Goal: Navigation & Orientation: Find specific page/section

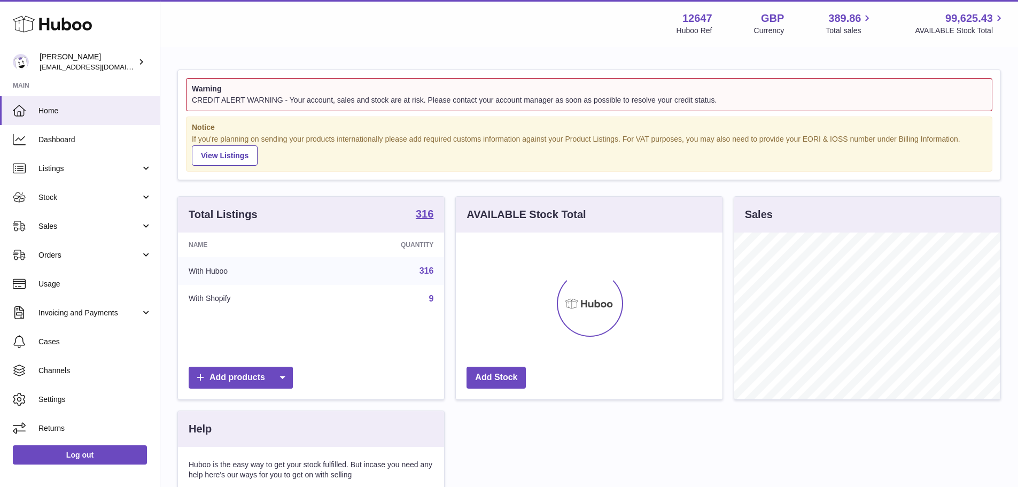
scroll to position [167, 267]
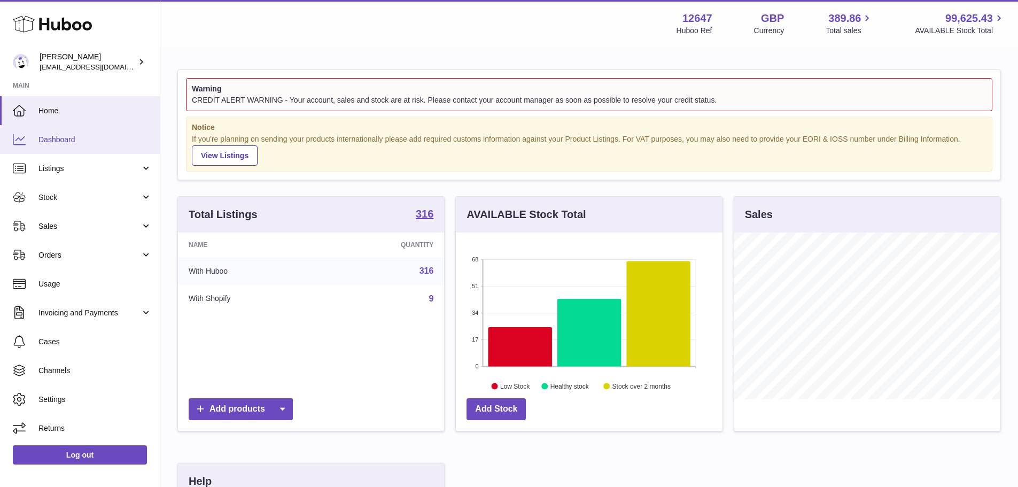
click at [84, 146] on link "Dashboard" at bounding box center [80, 139] width 160 height 29
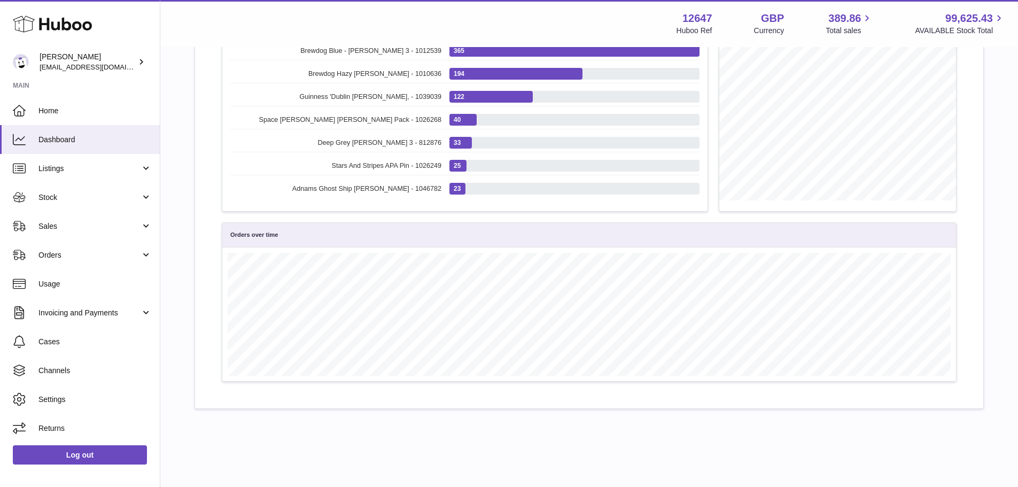
scroll to position [160, 0]
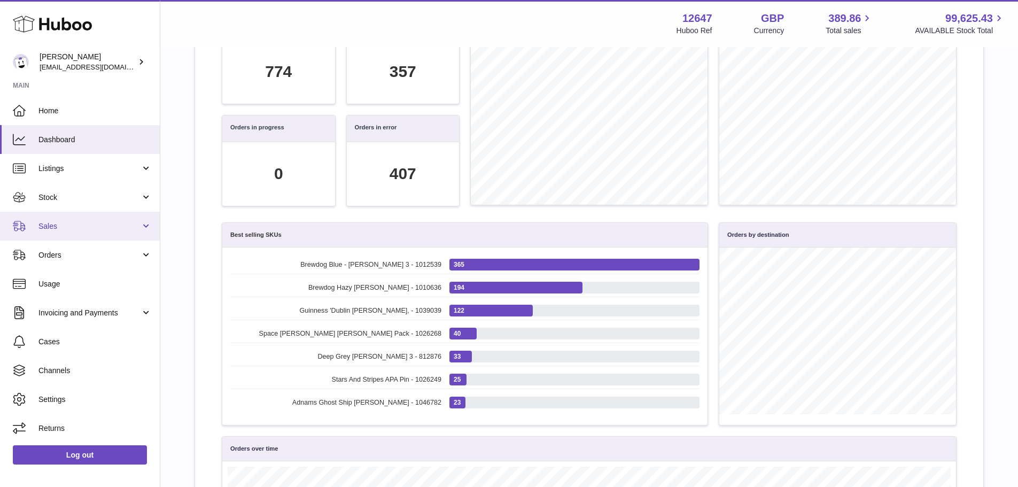
click at [58, 222] on span "Sales" at bounding box center [89, 226] width 102 height 10
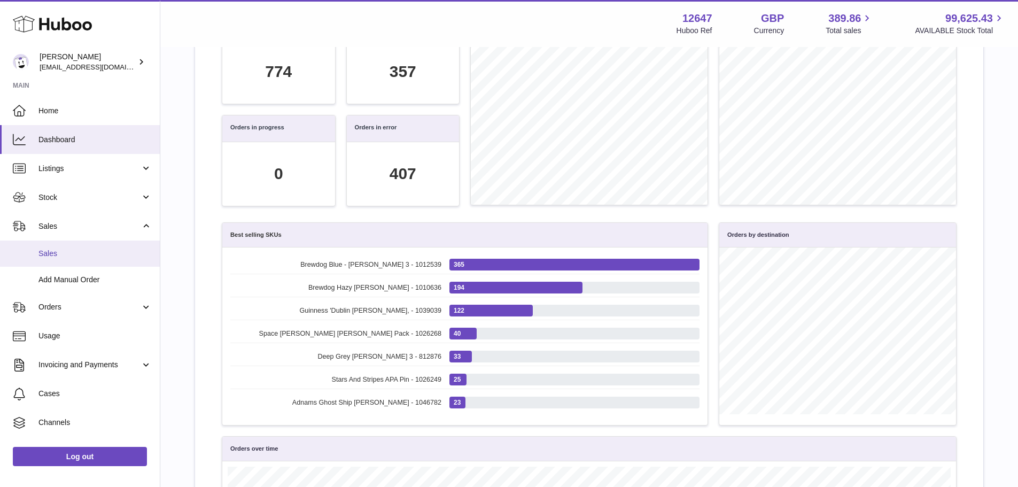
click at [59, 255] on span "Sales" at bounding box center [94, 254] width 113 height 10
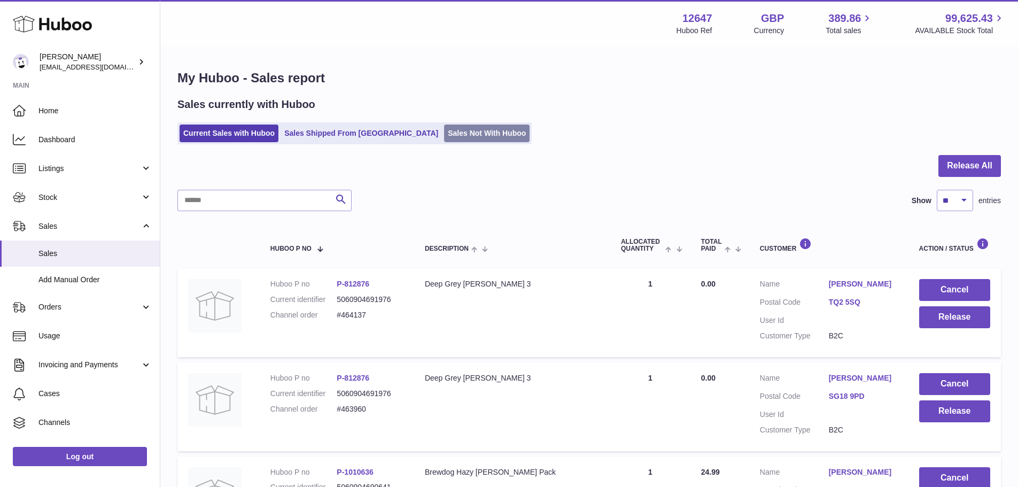
click at [444, 133] on link "Sales Not With Huboo" at bounding box center [487, 134] width 86 height 18
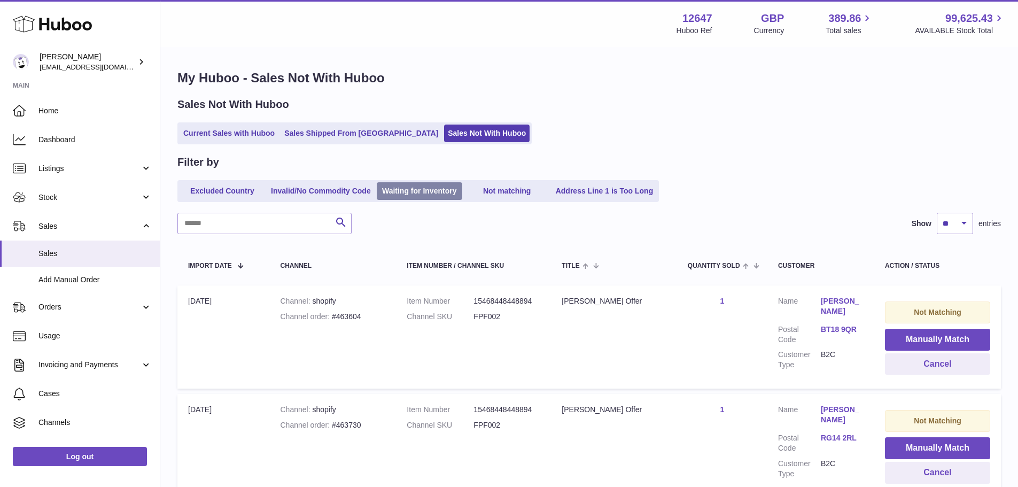
click at [421, 198] on link "Waiting for Inventory" at bounding box center [420, 191] width 86 height 18
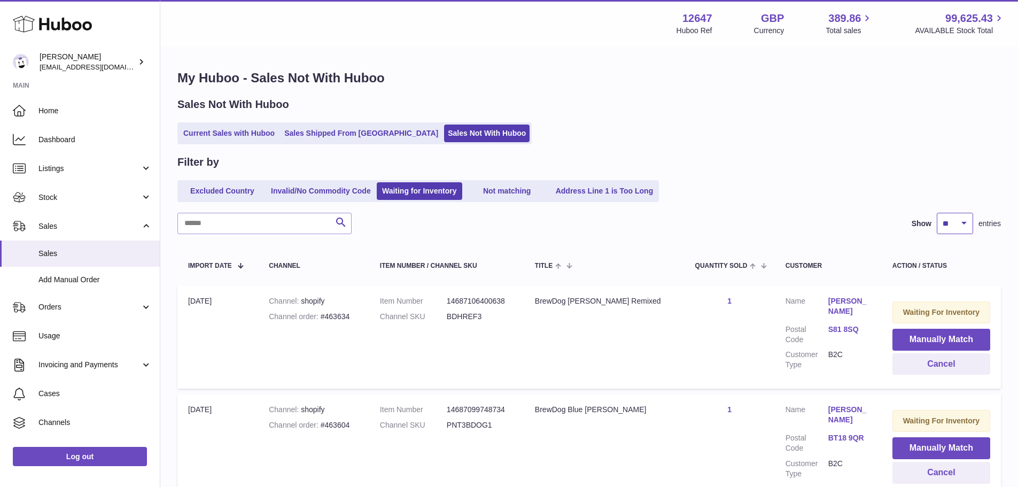
click at [946, 223] on select "** ** ** ***" at bounding box center [955, 223] width 36 height 21
select select "***"
click at [937, 213] on select "** ** ** ***" at bounding box center [955, 223] width 36 height 21
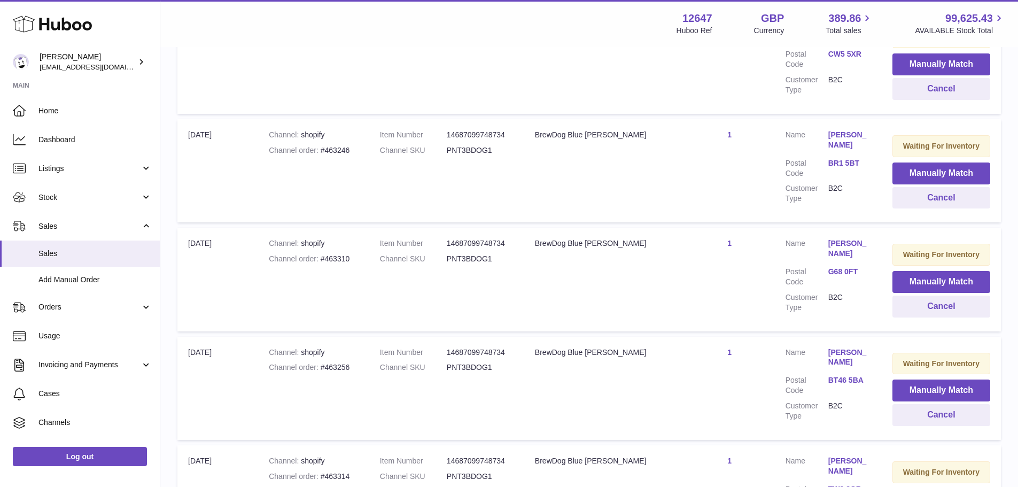
scroll to position [10740, 0]
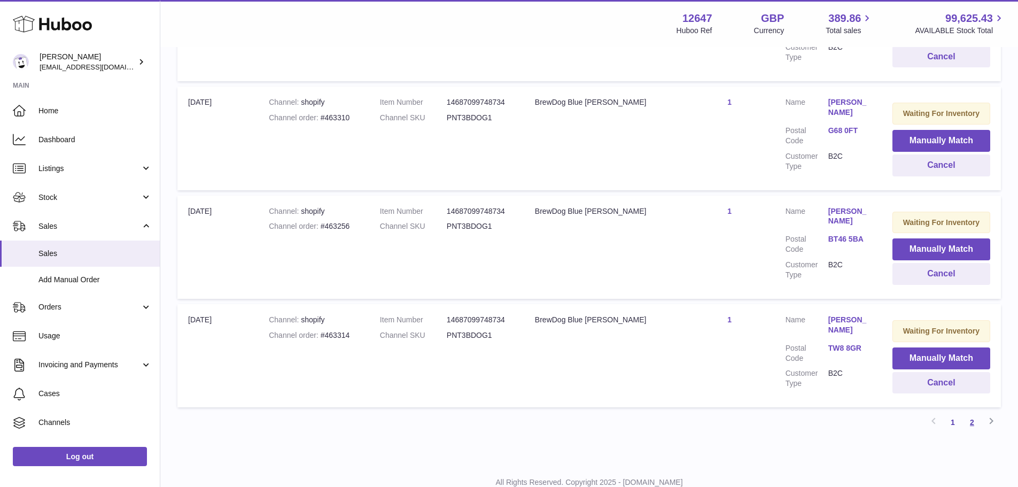
click at [975, 413] on link "2" at bounding box center [972, 422] width 19 height 19
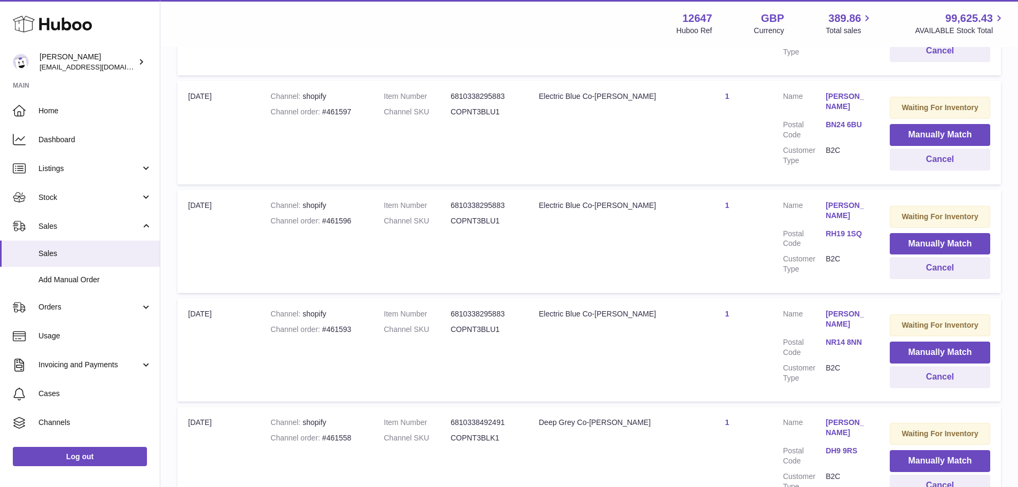
scroll to position [4143, 0]
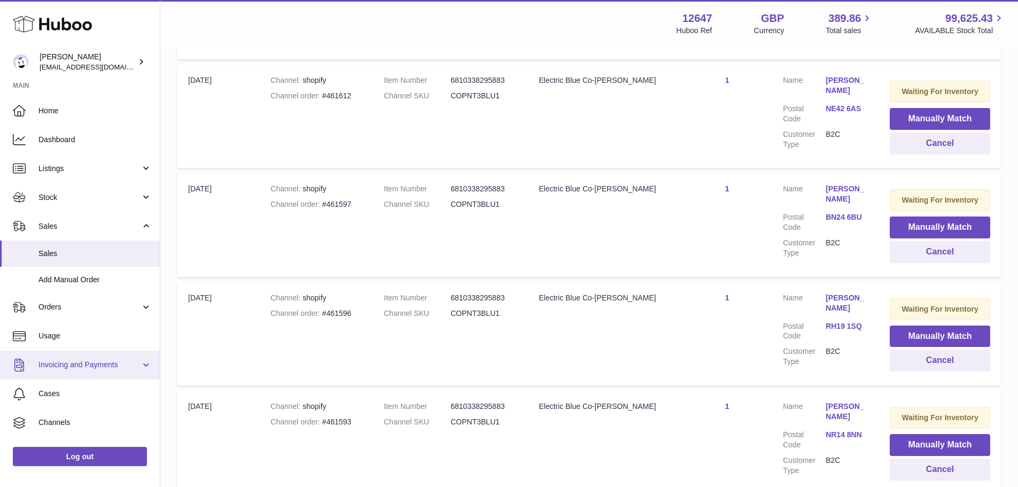
click at [121, 360] on span "Invoicing and Payments" at bounding box center [89, 365] width 102 height 10
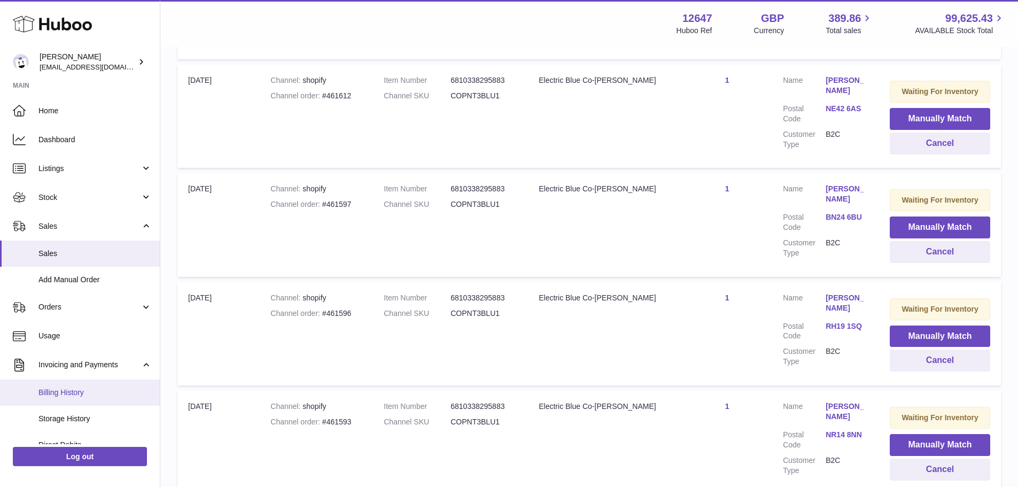
click at [90, 386] on link "Billing History" at bounding box center [80, 392] width 160 height 26
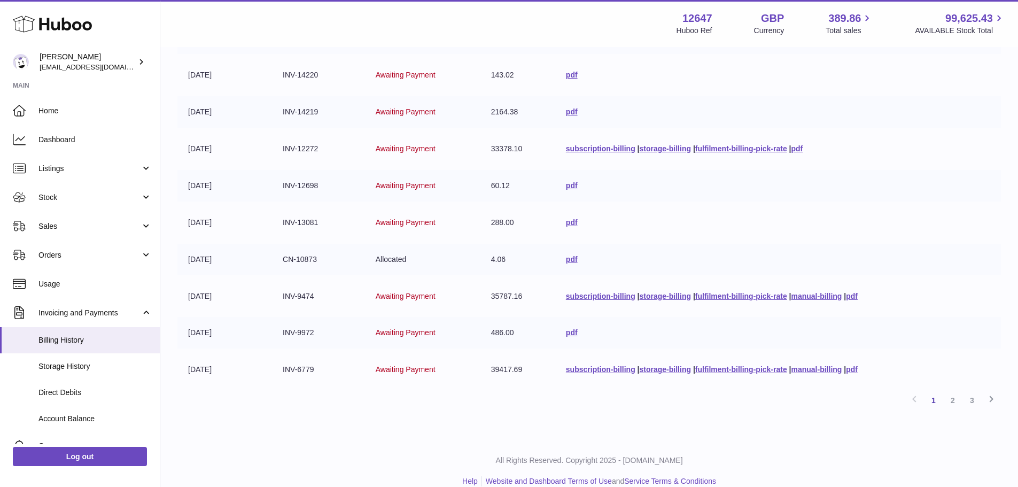
scroll to position [208, 0]
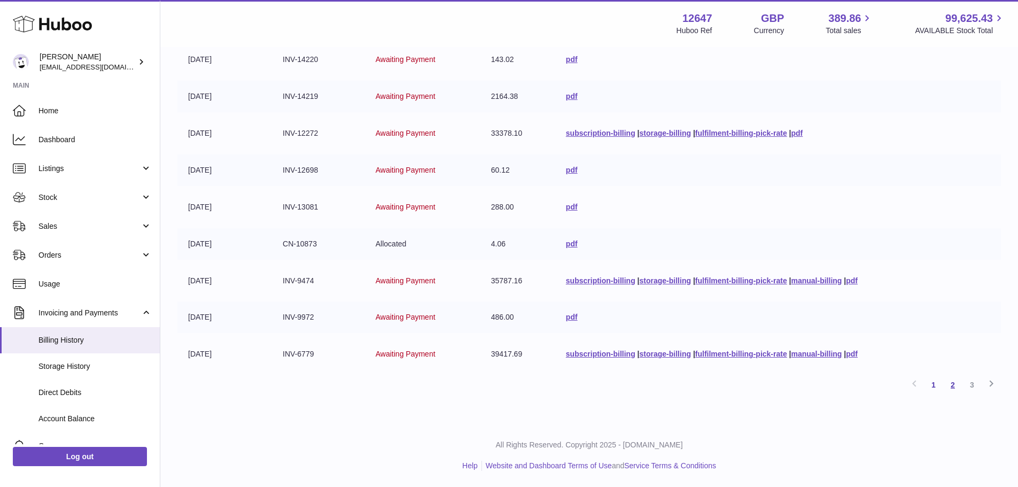
click at [950, 381] on link "2" at bounding box center [952, 384] width 19 height 19
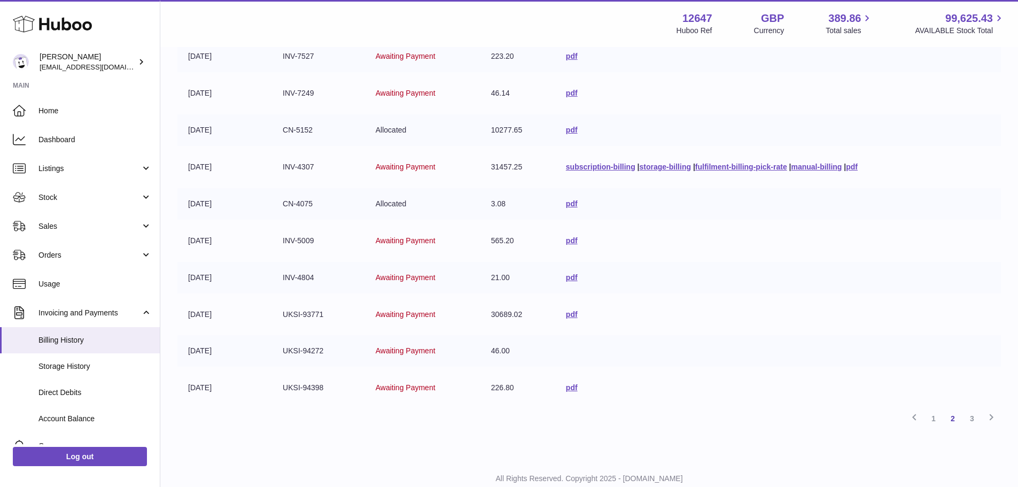
scroll to position [208, 0]
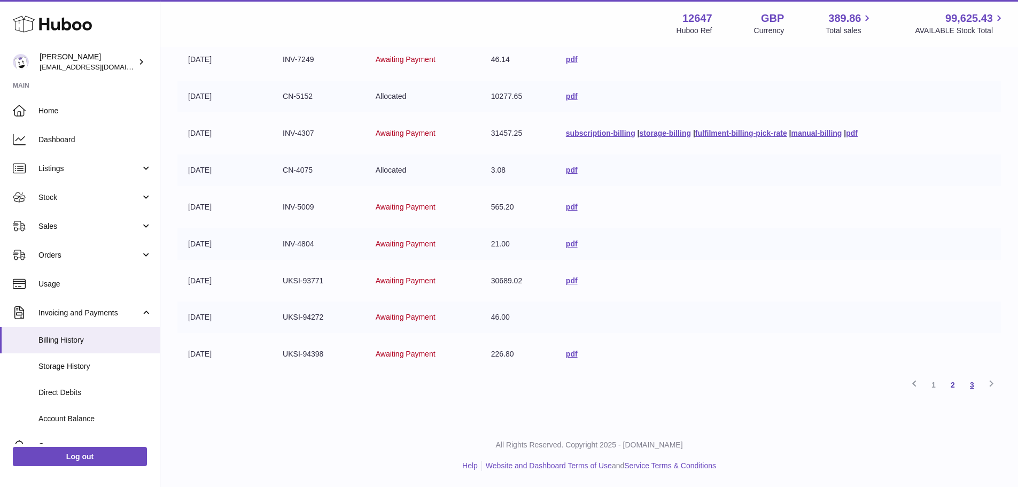
click at [971, 386] on link "3" at bounding box center [972, 384] width 19 height 19
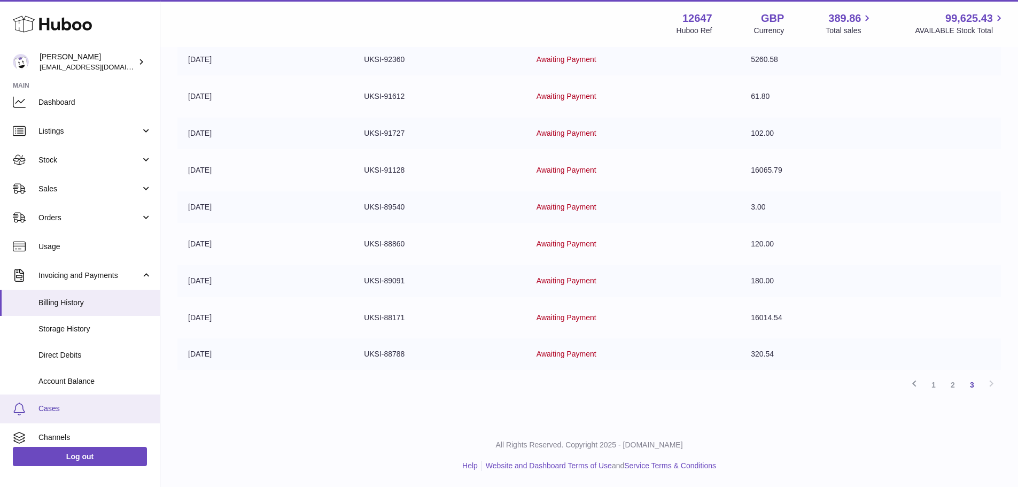
scroll to position [53, 0]
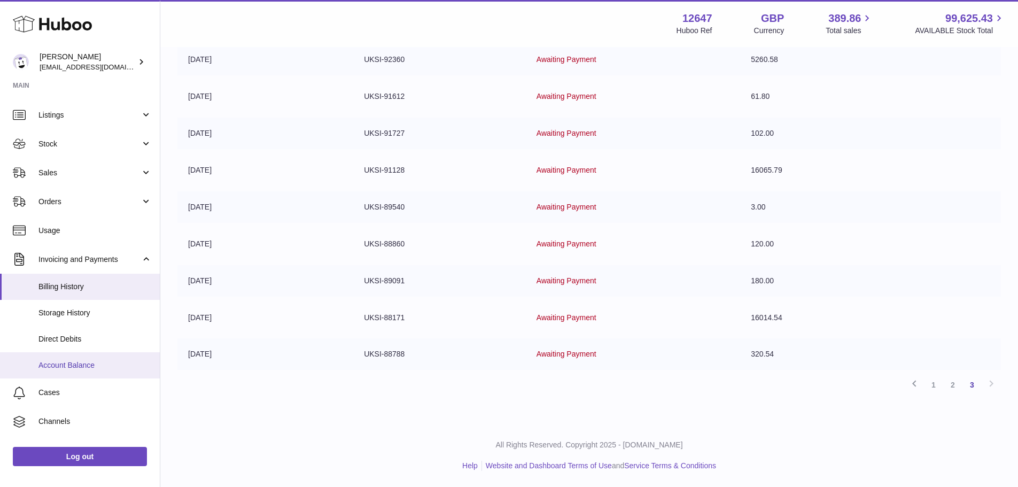
click at [92, 364] on span "Account Balance" at bounding box center [94, 365] width 113 height 10
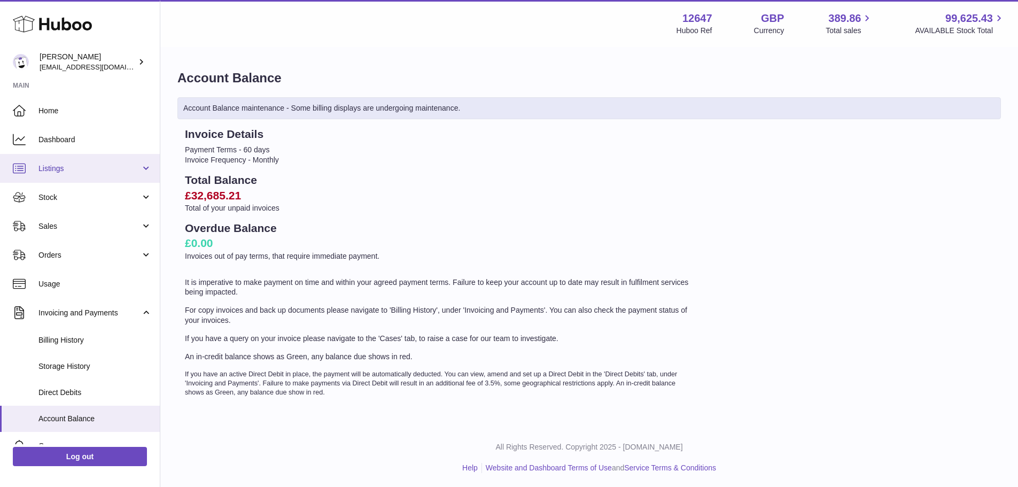
click at [76, 168] on span "Listings" at bounding box center [89, 169] width 102 height 10
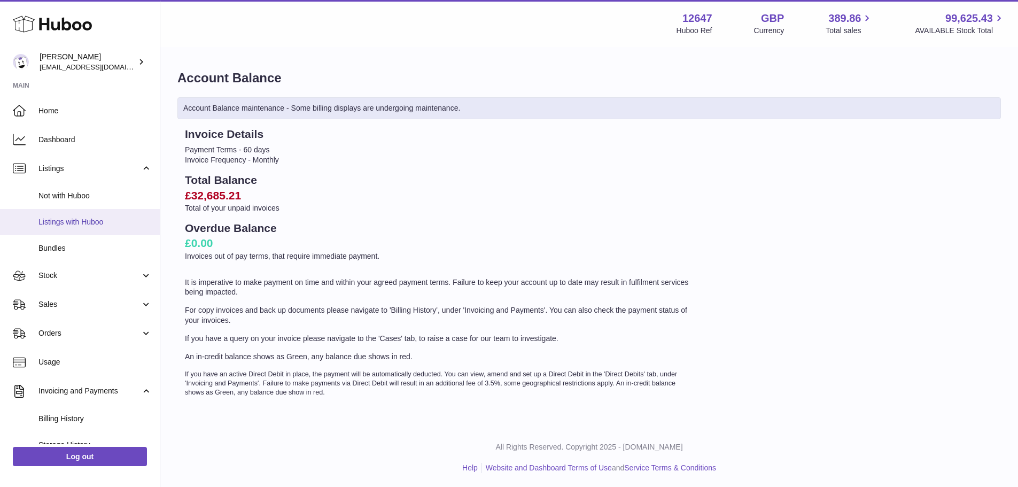
click at [59, 220] on span "Listings with Huboo" at bounding box center [94, 222] width 113 height 10
